Goal: Navigation & Orientation: Find specific page/section

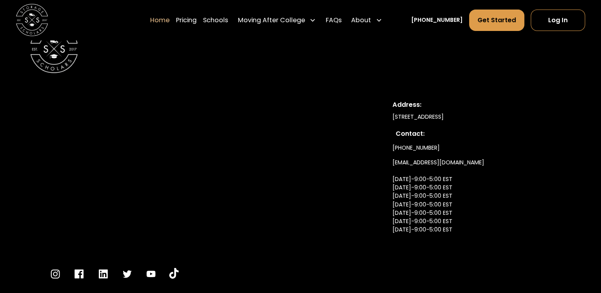
scroll to position [2785, 0]
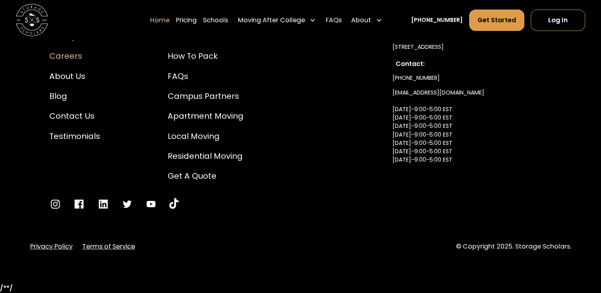
click at [61, 56] on div "Careers" at bounding box center [74, 56] width 51 height 12
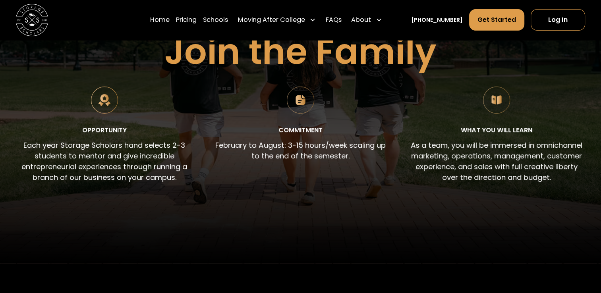
scroll to position [112, 0]
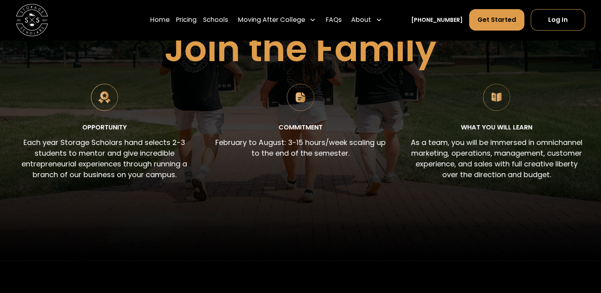
click at [105, 102] on img at bounding box center [104, 97] width 27 height 27
click at [105, 99] on img at bounding box center [104, 97] width 27 height 27
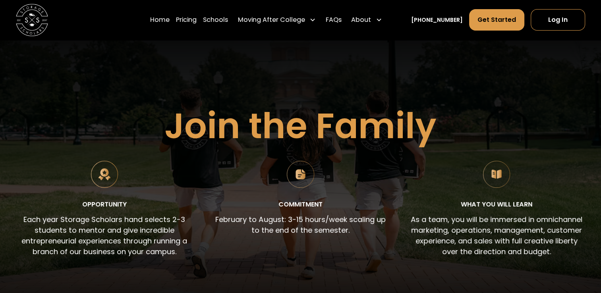
scroll to position [0, 0]
